Goal: Entertainment & Leisure: Consume media (video, audio)

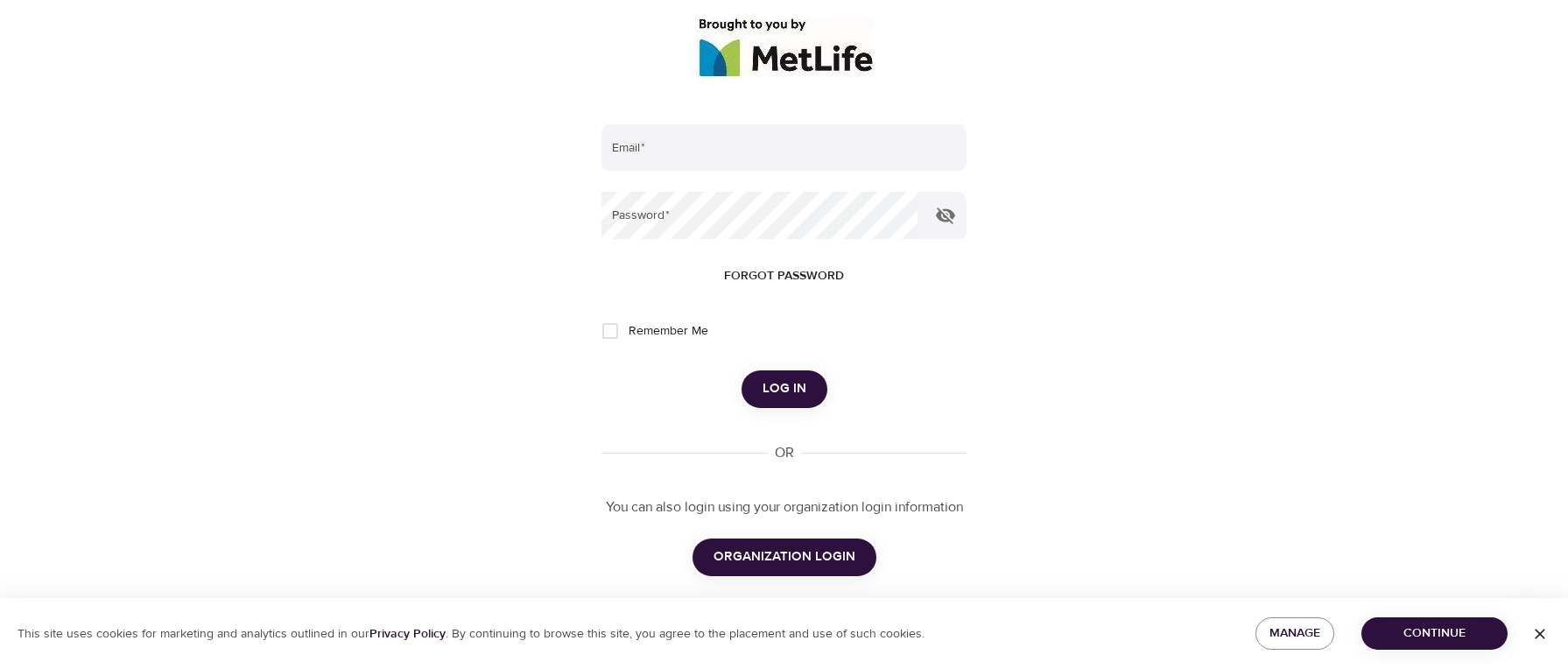
scroll to position [228, 0]
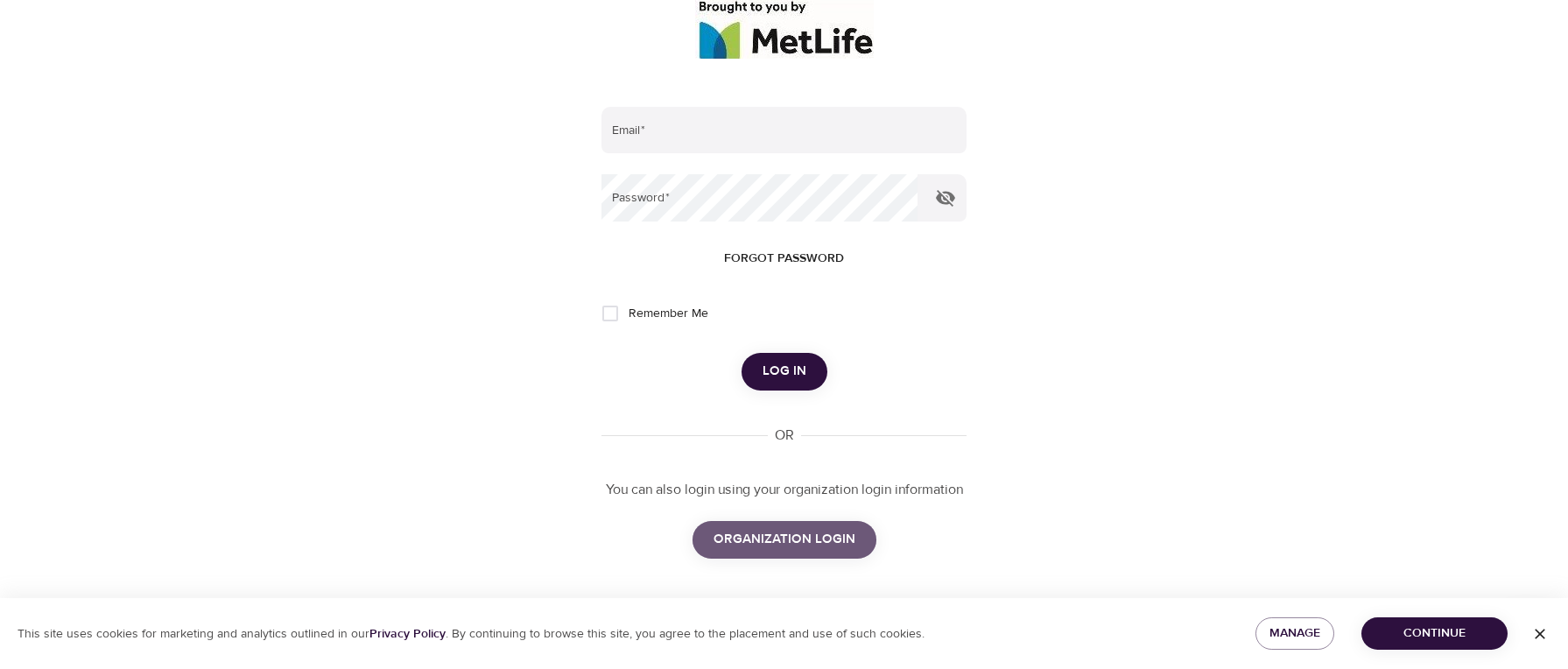
click at [809, 542] on span "ORGANIZATION LOGIN" at bounding box center [784, 540] width 141 height 22
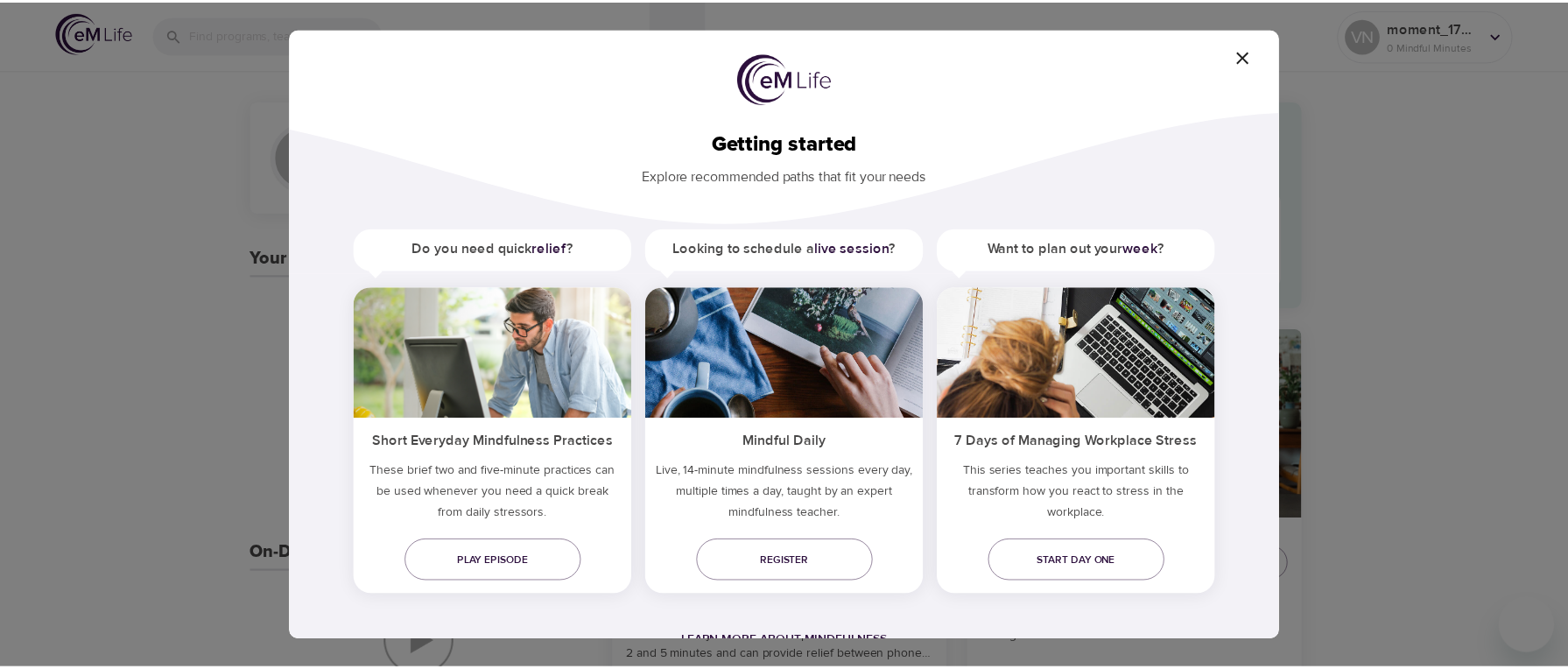
scroll to position [1, 0]
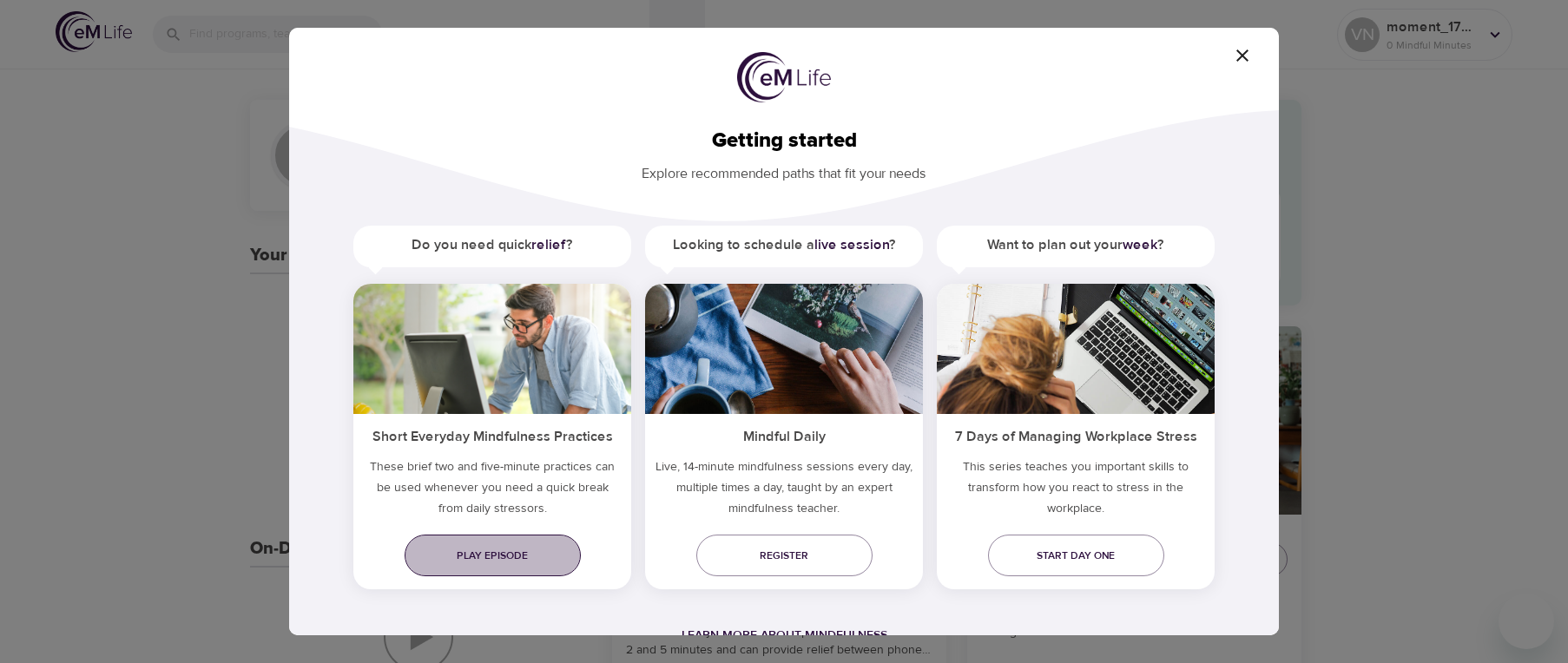
click at [524, 550] on span "Play episode" at bounding box center [492, 556] width 149 height 19
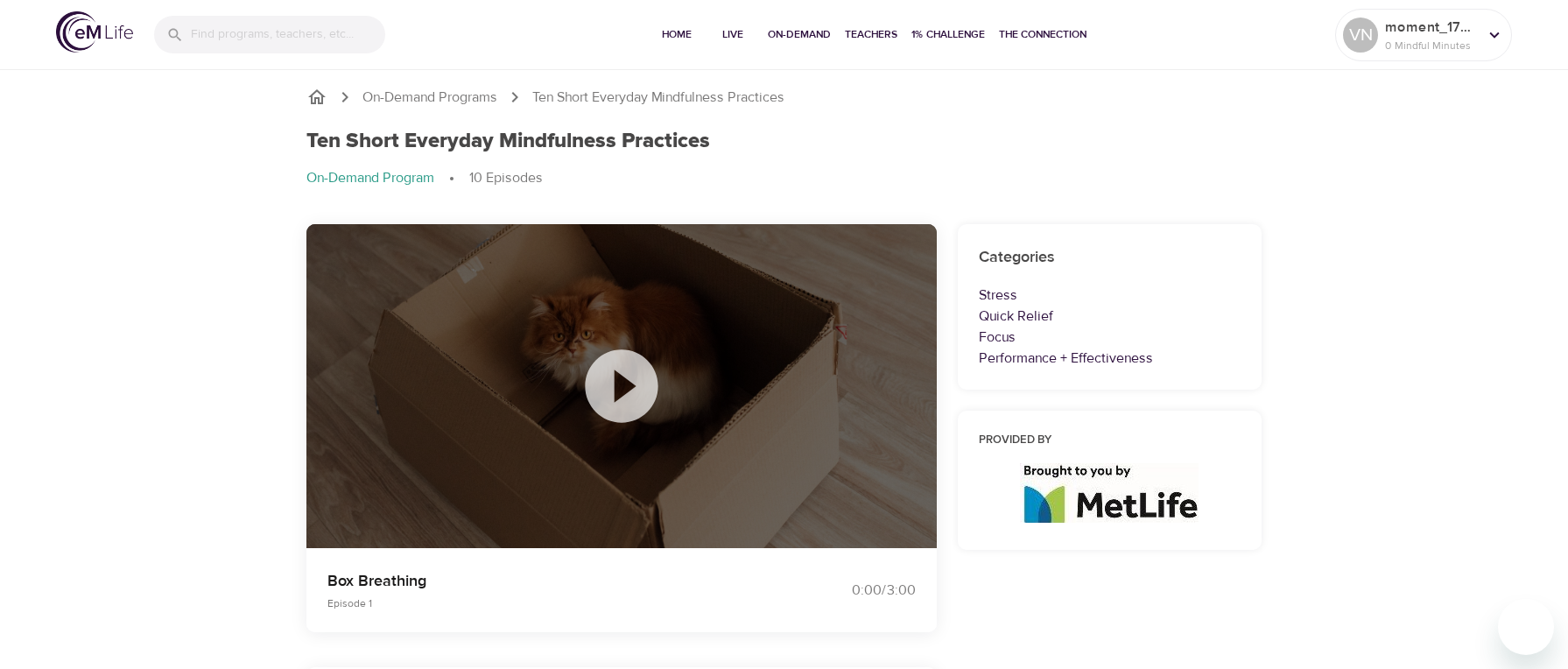
click at [622, 376] on icon at bounding box center [621, 386] width 73 height 73
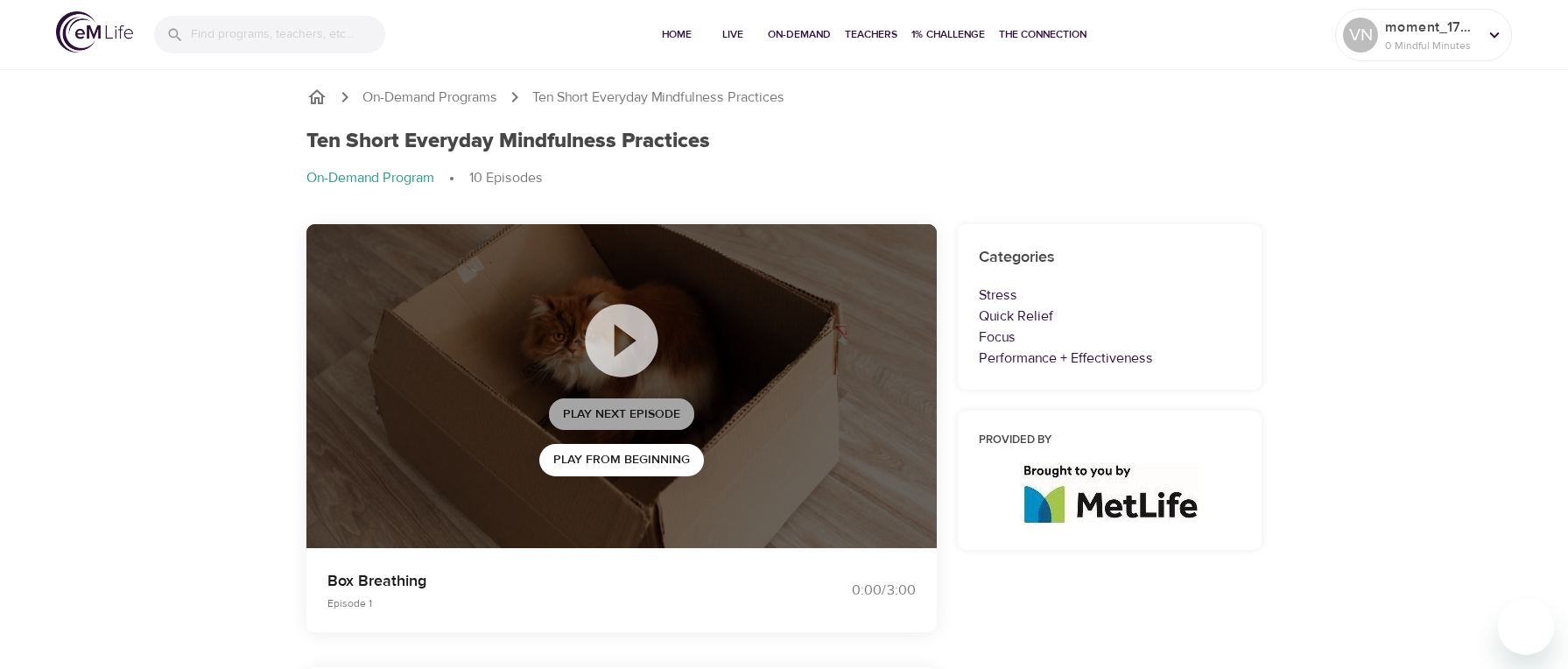
click at [648, 409] on span "Play Next Episode" at bounding box center [621, 414] width 117 height 22
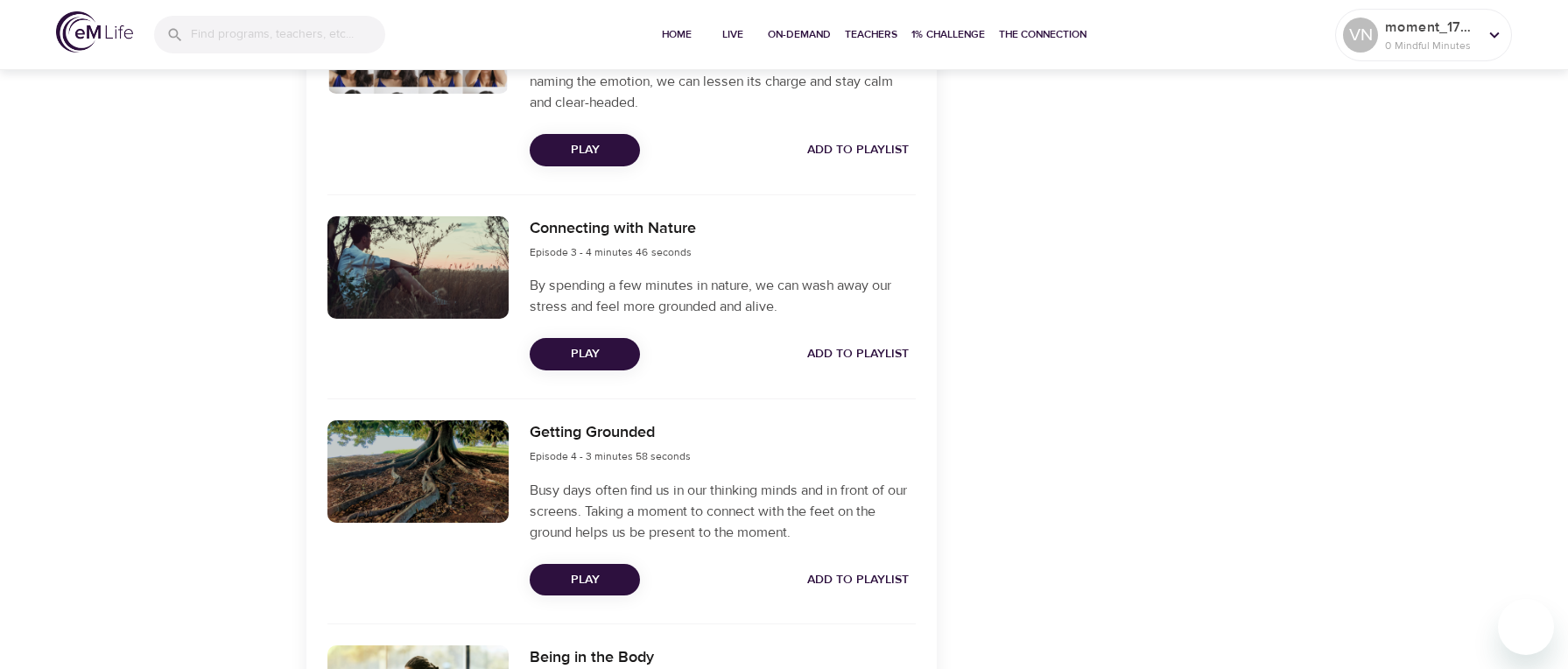
scroll to position [963, 0]
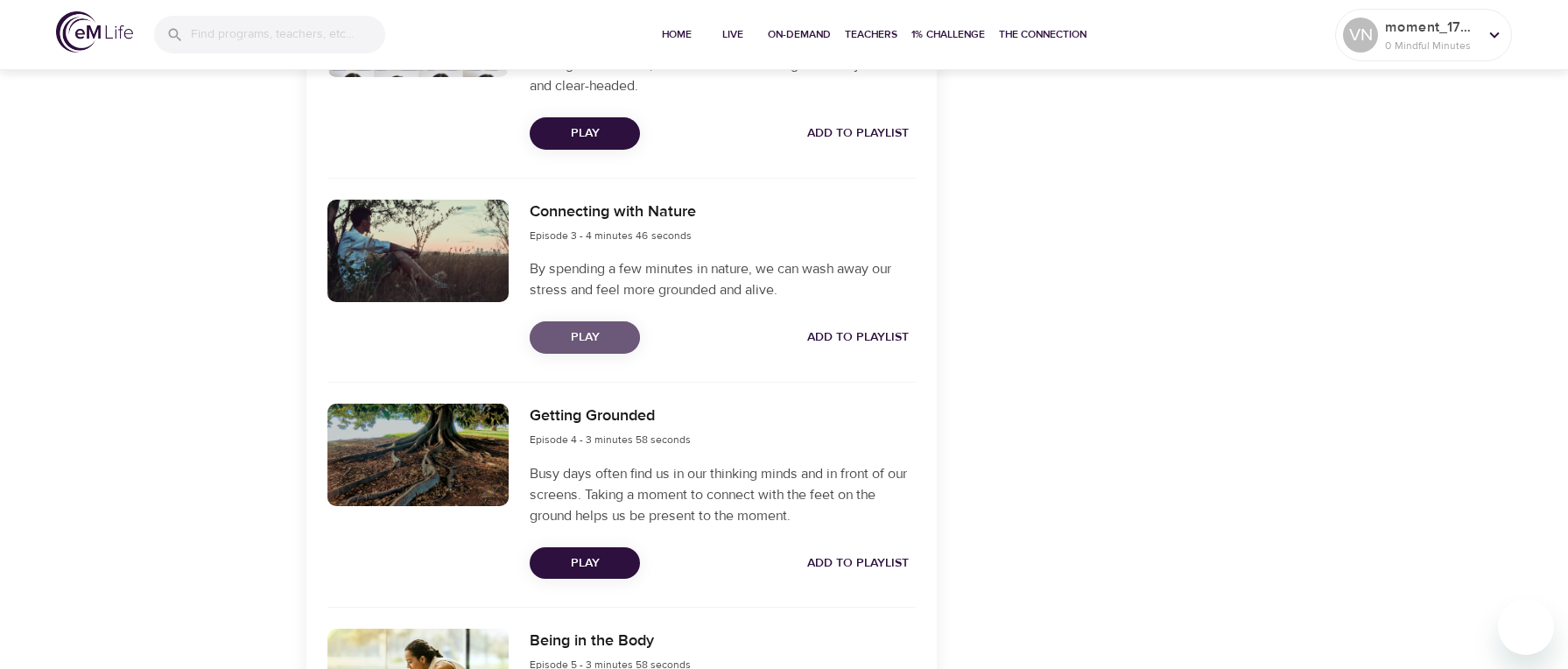
click at [587, 332] on span "Play" at bounding box center [584, 337] width 82 height 22
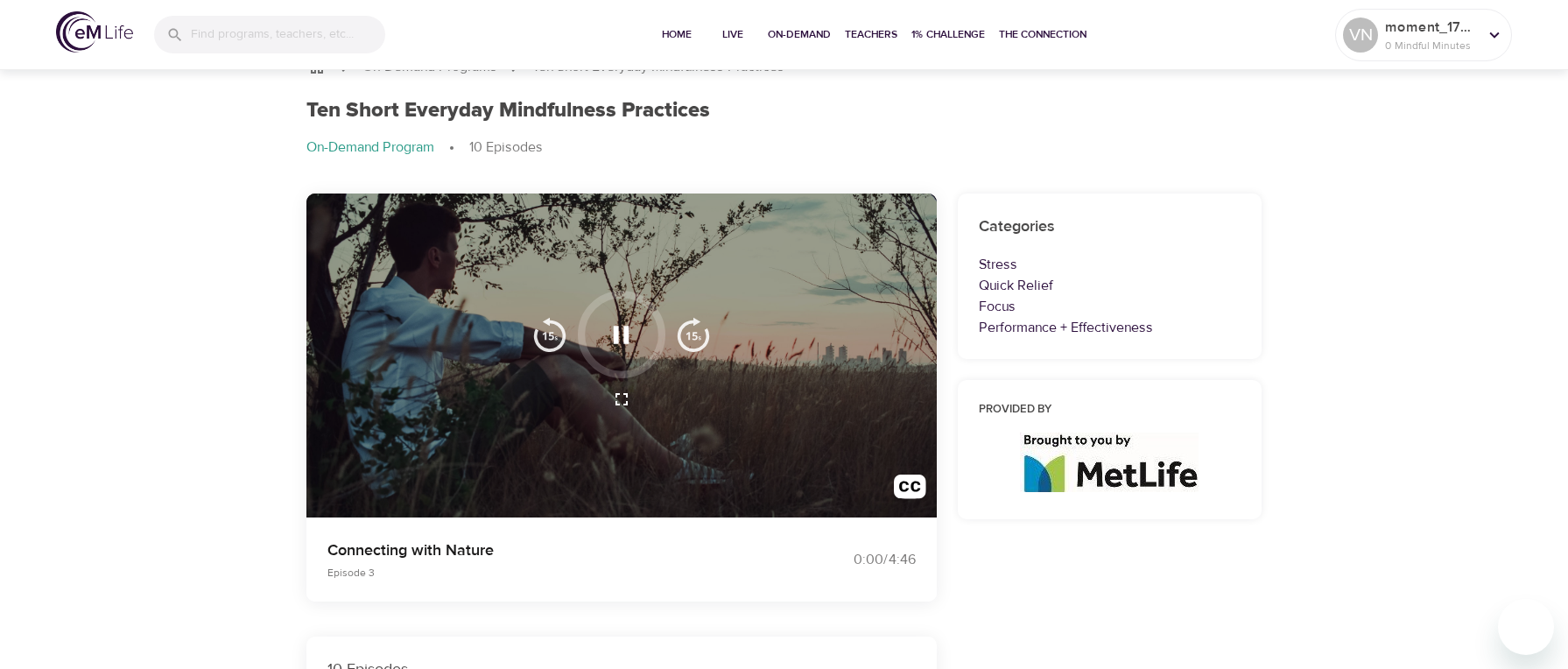
scroll to position [0, 0]
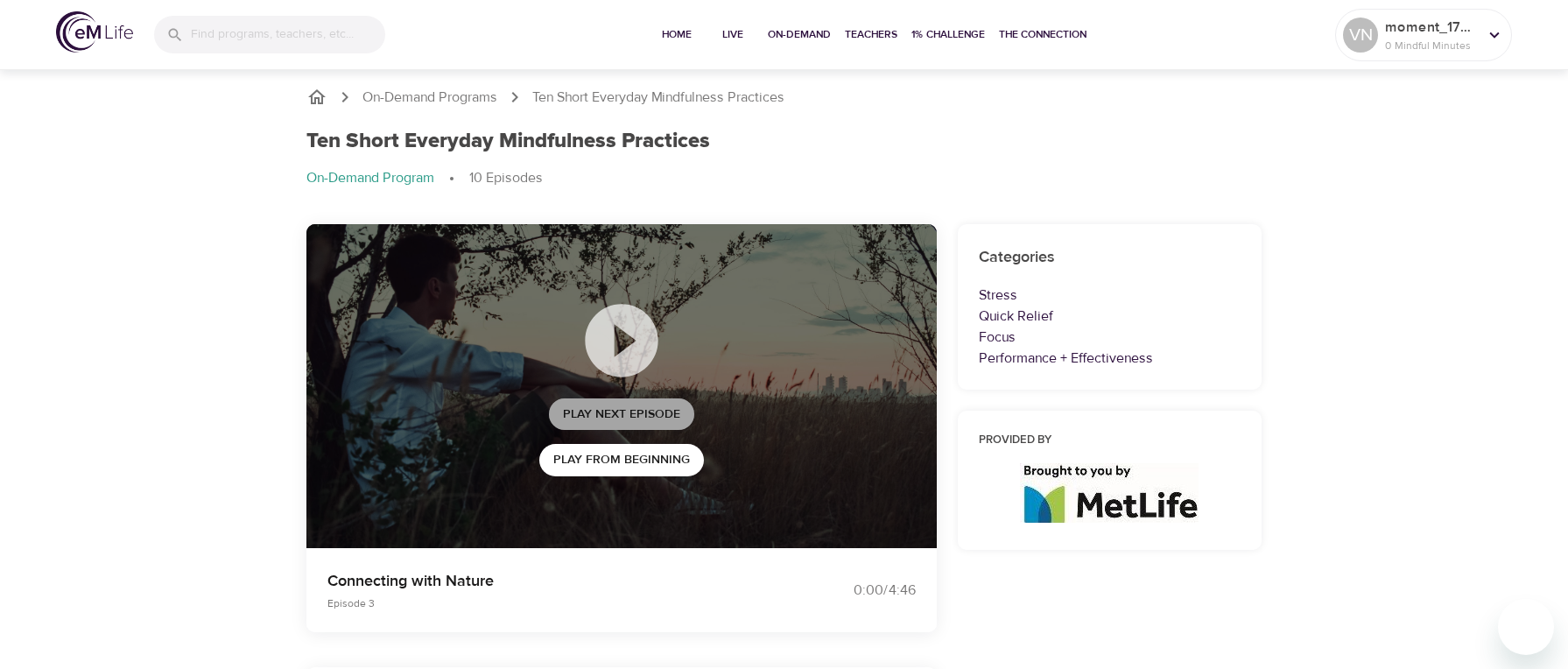
click at [614, 422] on span "Play Next Episode" at bounding box center [621, 414] width 117 height 22
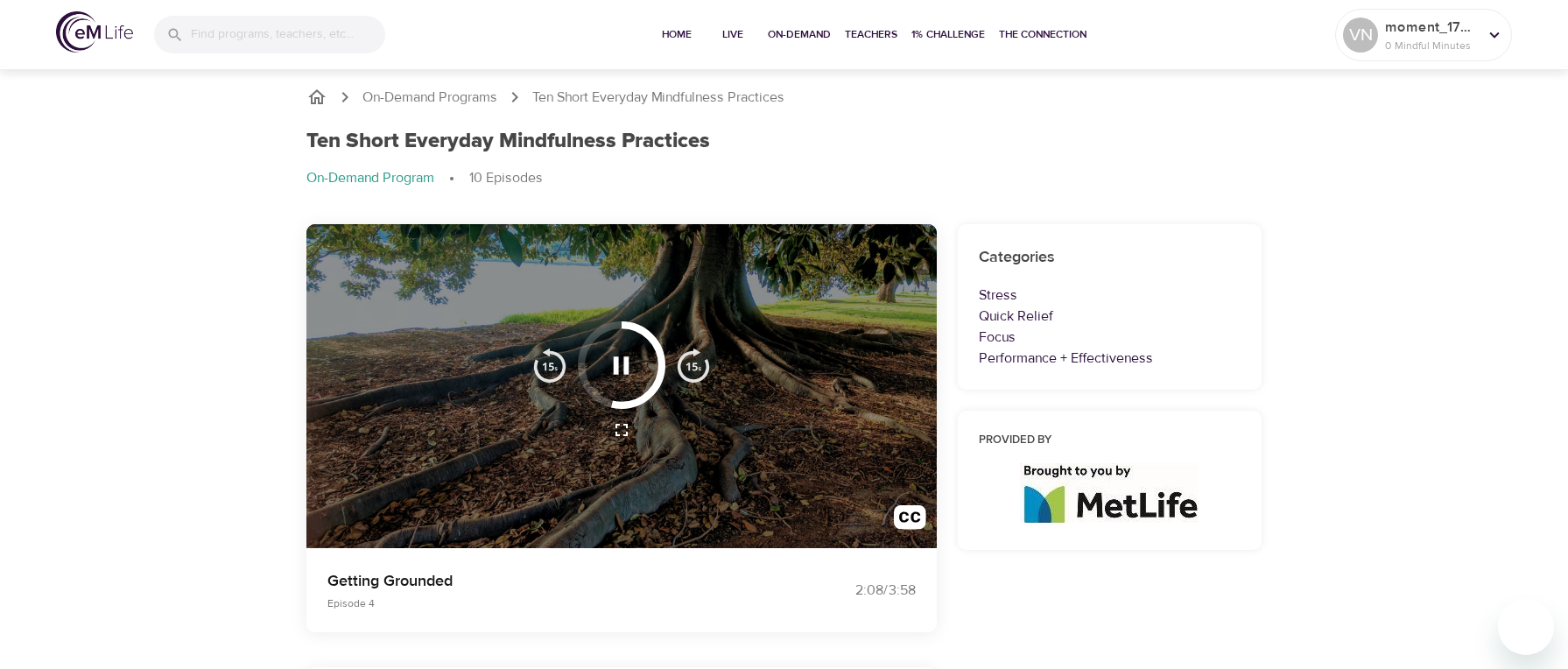
click at [1017, 367] on p "Performance + Effectiveness" at bounding box center [1110, 358] width 262 height 21
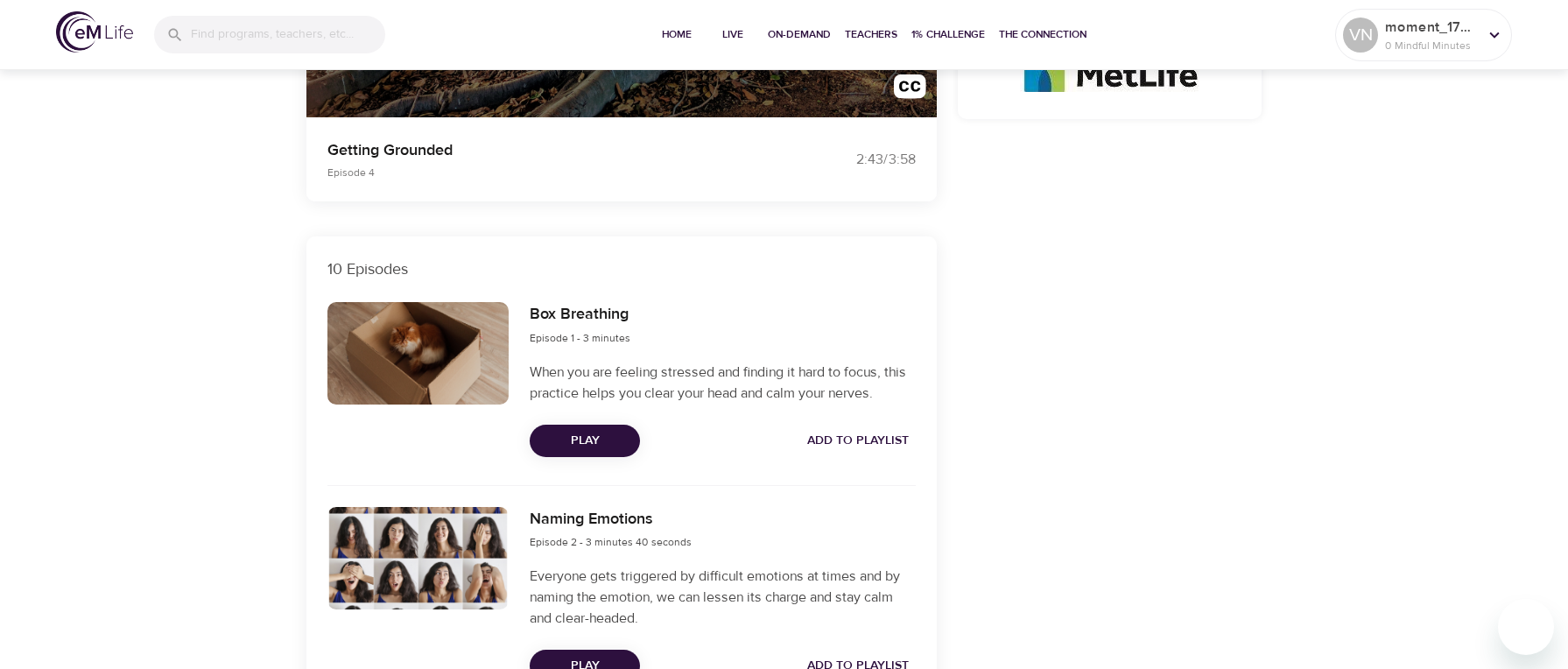
scroll to position [175, 0]
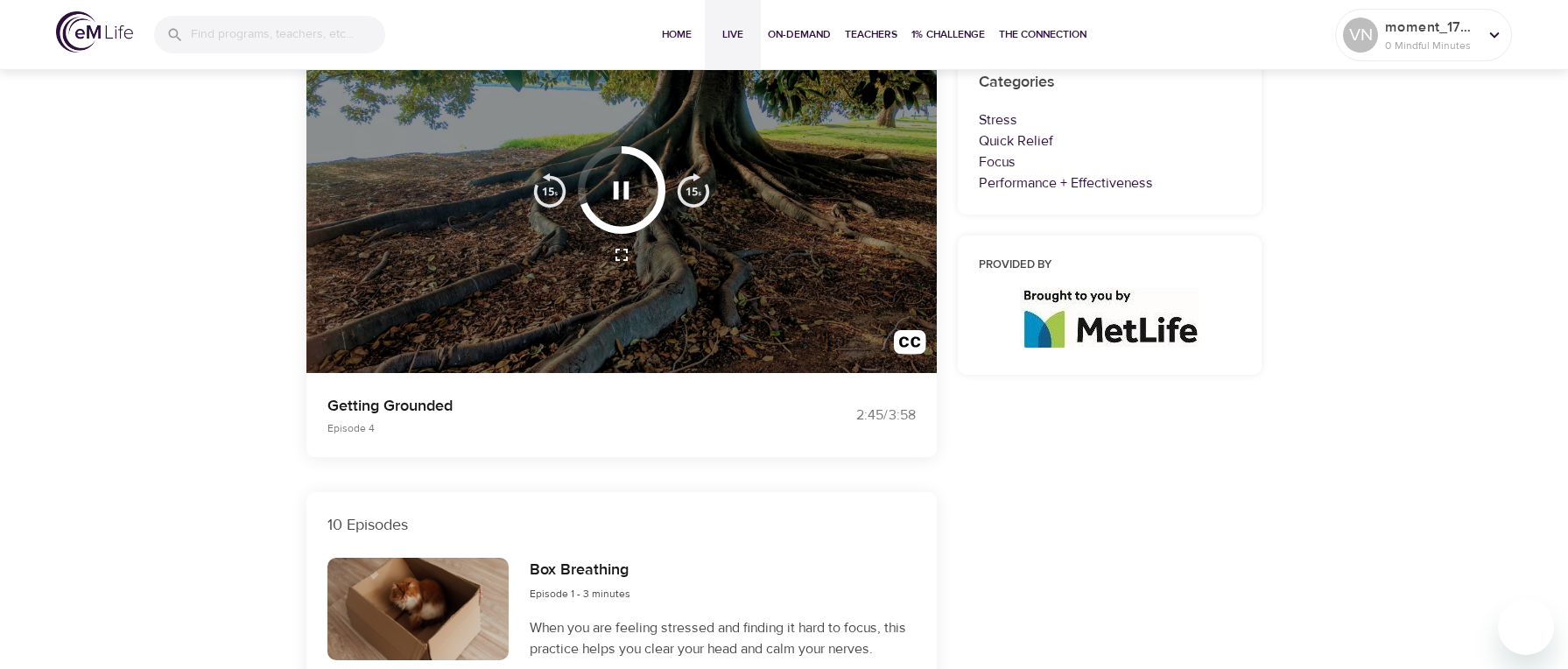
click at [726, 37] on span "Live" at bounding box center [732, 35] width 42 height 19
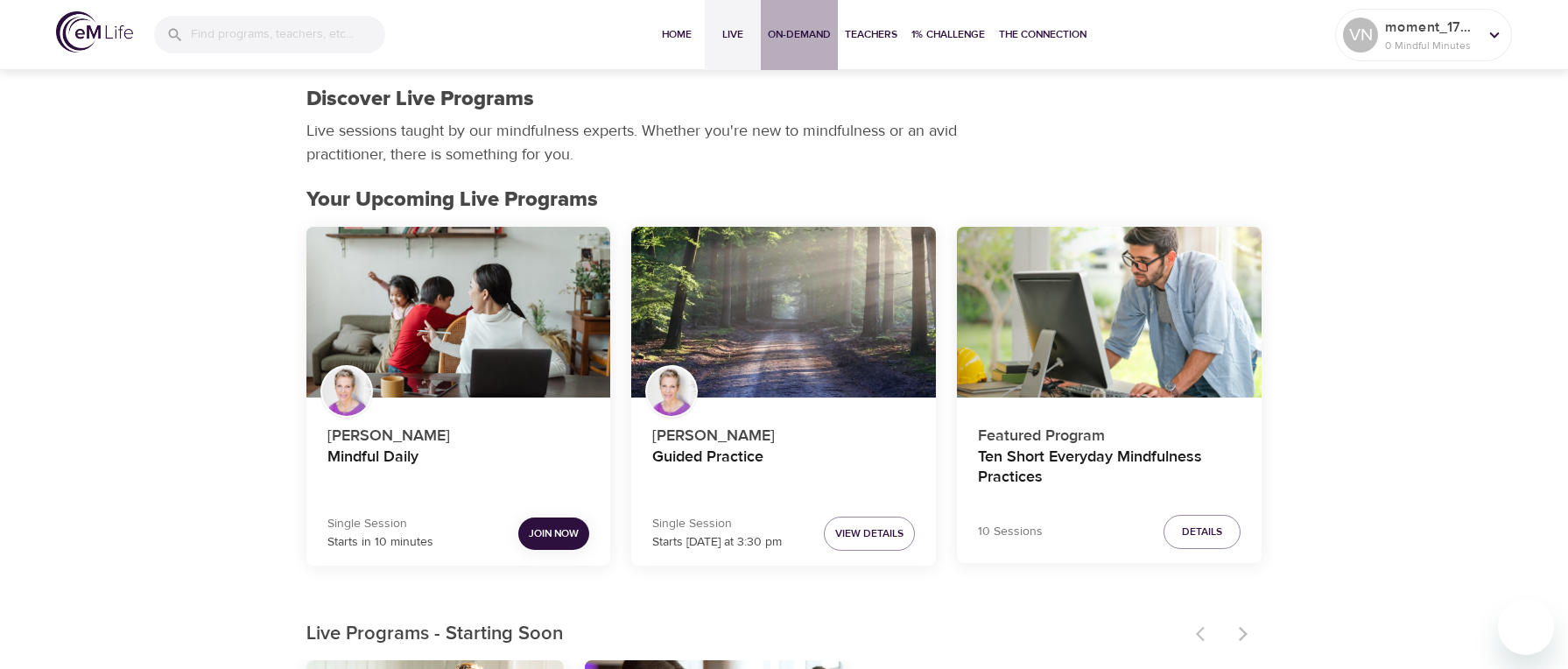
click at [821, 37] on span "On-Demand" at bounding box center [799, 35] width 63 height 19
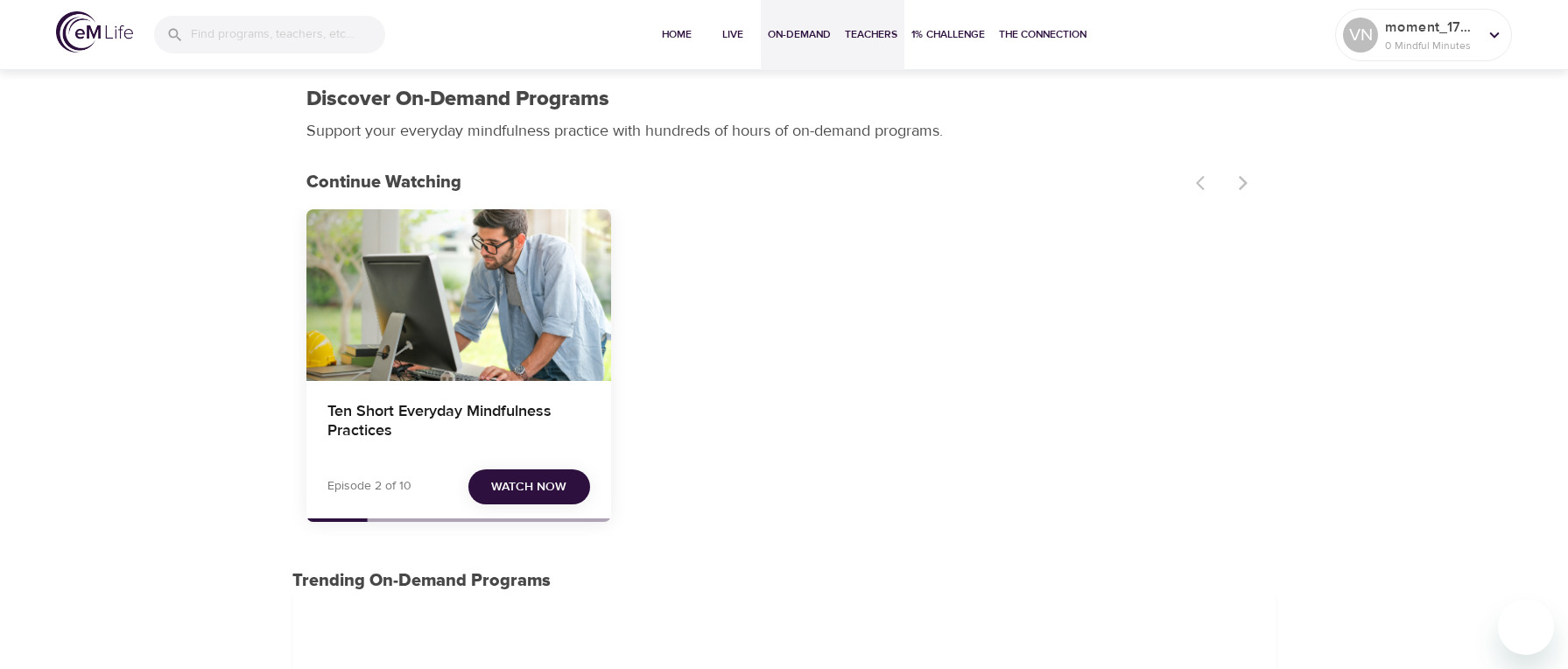
click at [857, 35] on span "Teachers" at bounding box center [871, 35] width 52 height 19
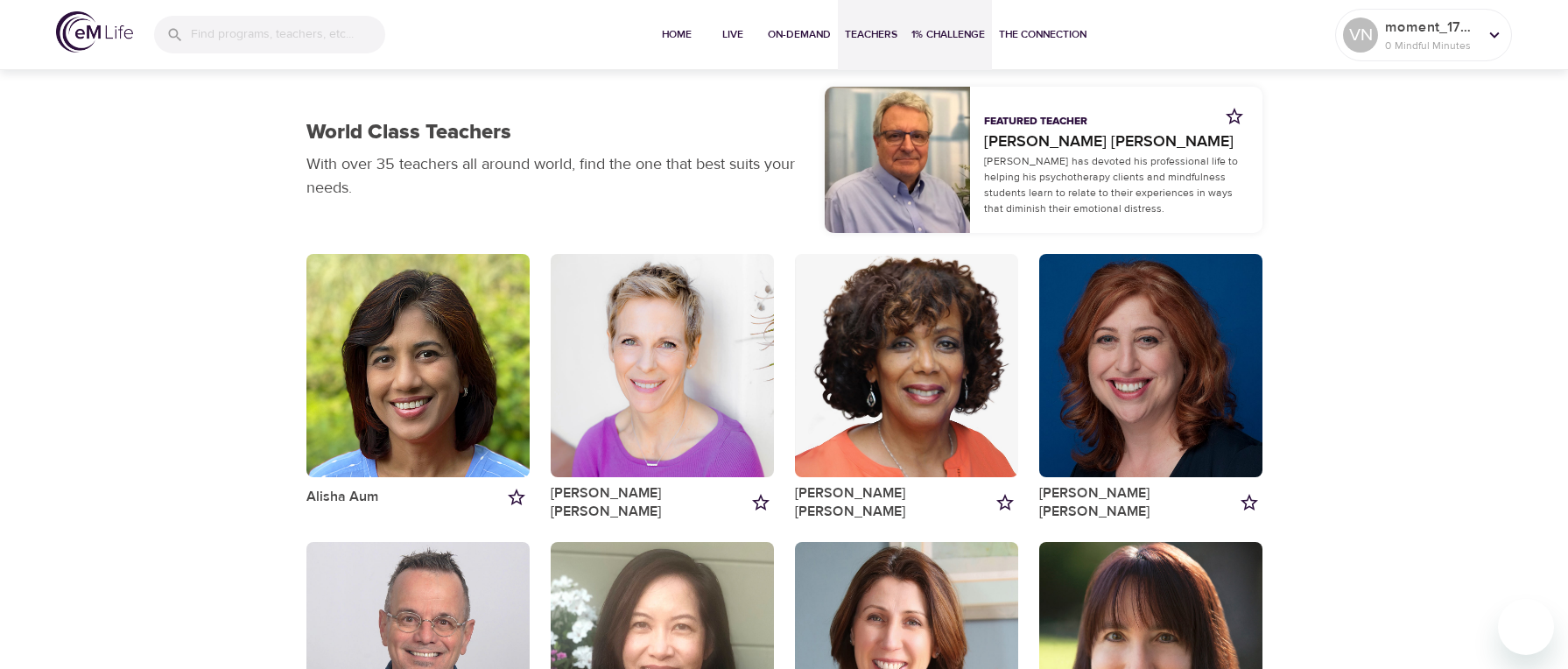
click at [945, 32] on span "1% Challenge" at bounding box center [948, 35] width 74 height 19
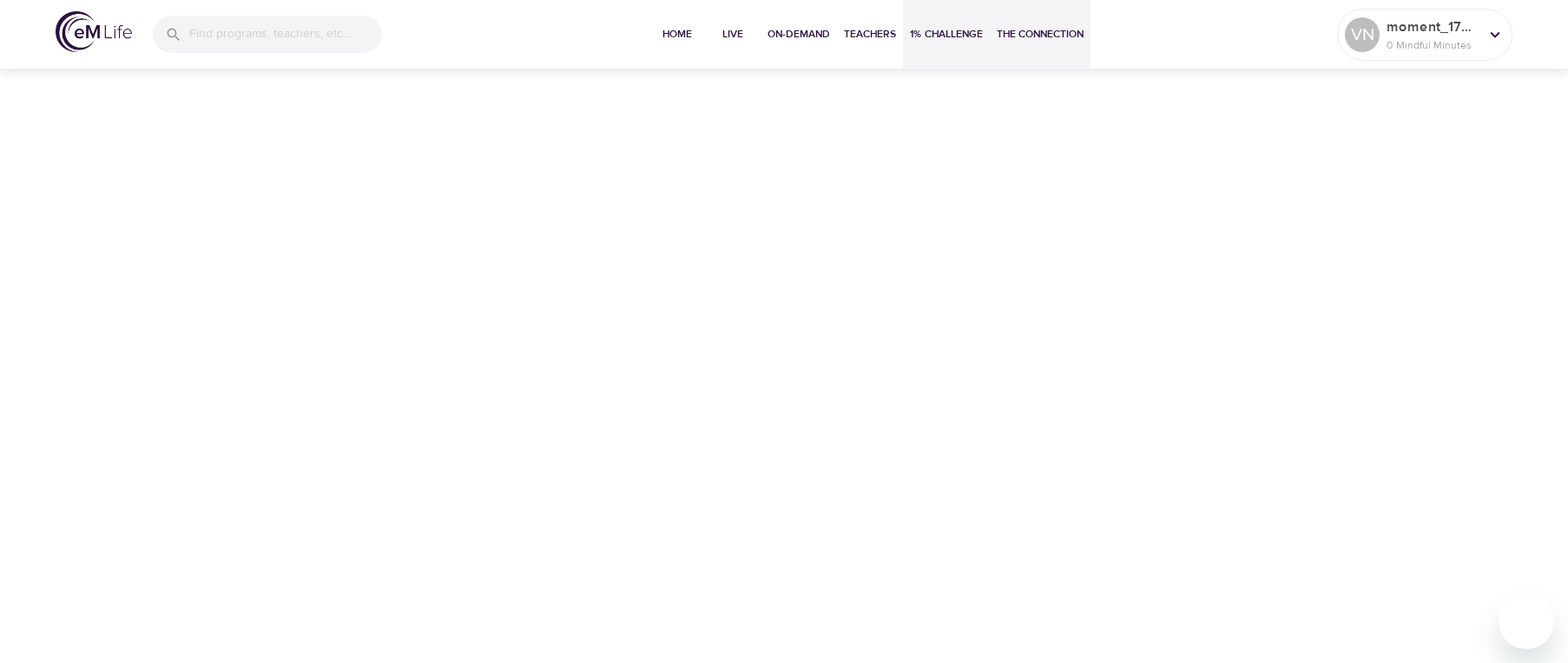
click at [1027, 28] on span "The Connection" at bounding box center [1039, 34] width 86 height 19
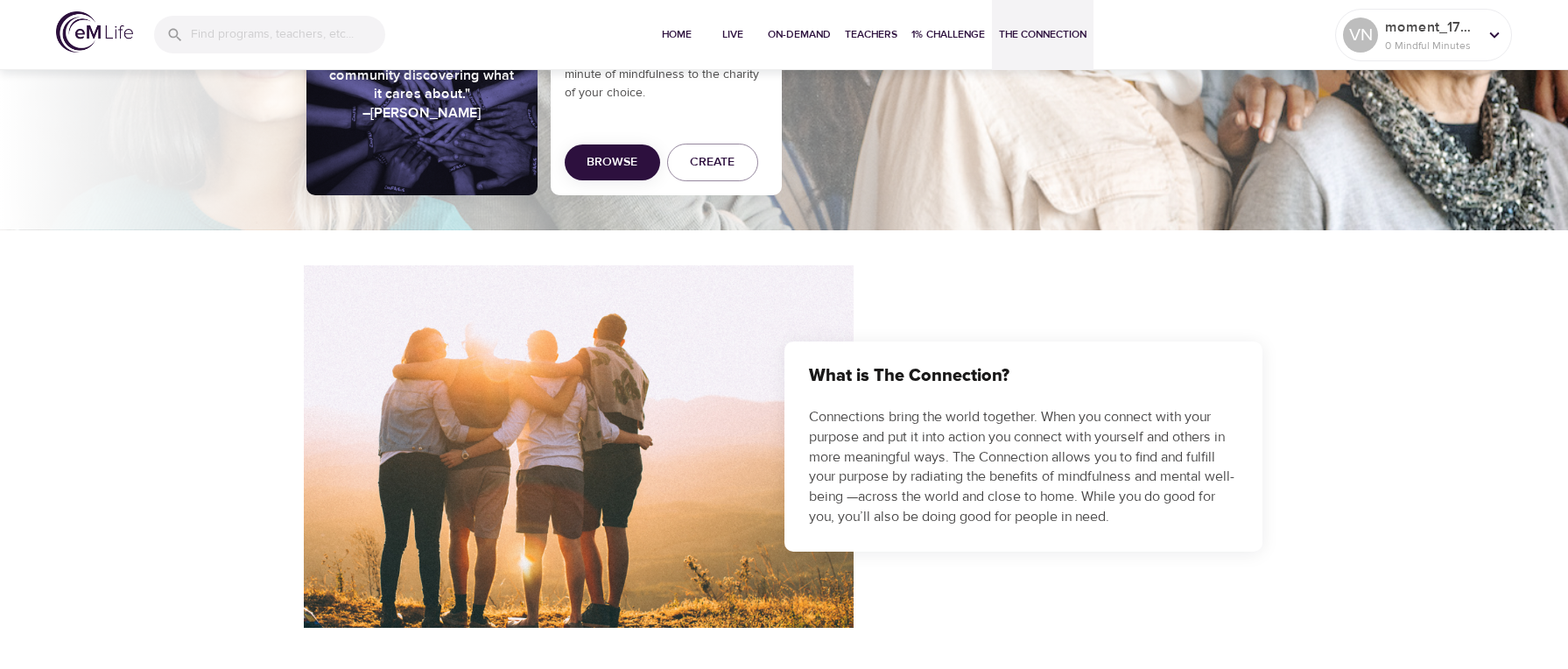
scroll to position [262, 0]
